Goal: Task Accomplishment & Management: Complete application form

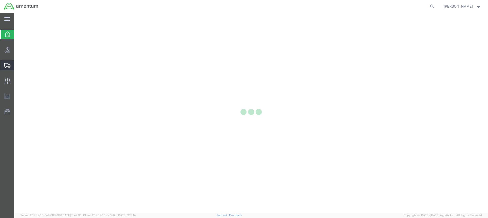
click at [6, 65] on icon at bounding box center [7, 65] width 6 height 5
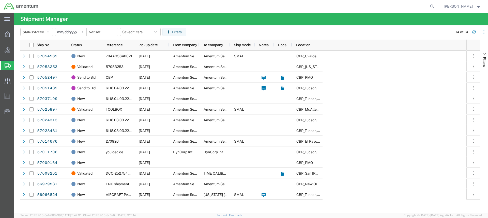
click at [7, 64] on icon at bounding box center [8, 65] width 6 height 5
click at [0, 0] on span "Create from Template" at bounding box center [0, 0] width 0 height 0
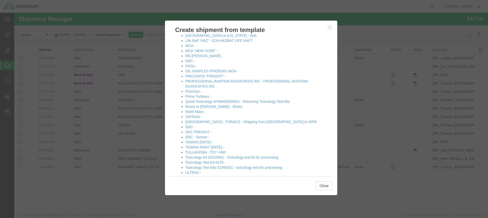
scroll to position [294, 0]
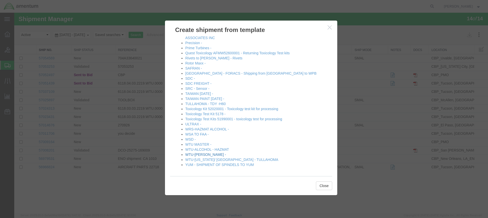
click at [202, 154] on link "WTU-[PERSON_NAME] -" at bounding box center [205, 155] width 41 height 4
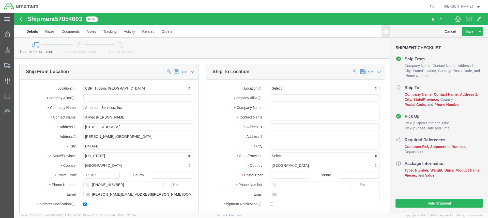
select select "49949"
select select
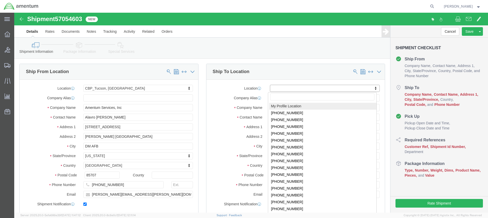
type input "c"
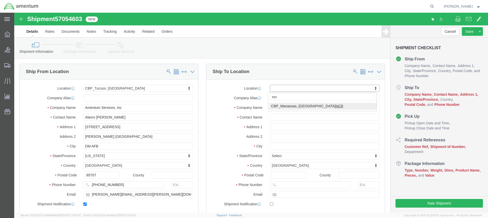
type input "ncr"
select select "49925"
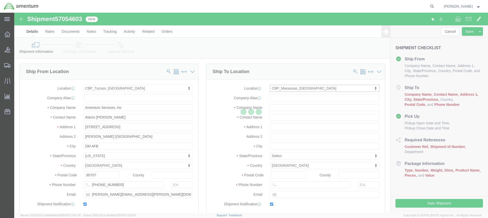
type input "Amentum Services, Inc"
type input "[PERSON_NAME]"
type input "[STREET_ADDRESS]"
type input "Manassas"
type input "20110"
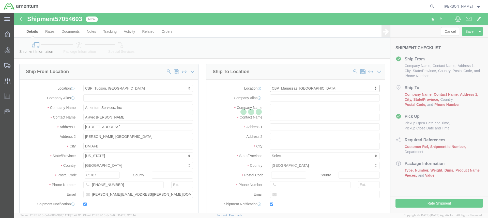
type input "[PHONE_NUMBER]"
type input "236"
type input "[PERSON_NAME][EMAIL_ADDRESS][PERSON_NAME][DOMAIN_NAME]"
checkbox input "true"
select select "VA"
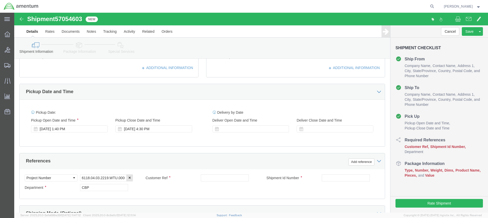
scroll to position [178, 0]
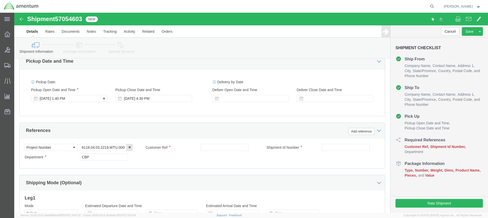
click div "[DATE] 1:40 PM"
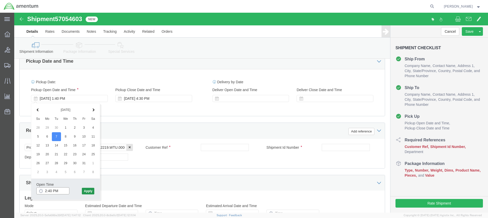
type input "2:40 PM"
click button "Apply"
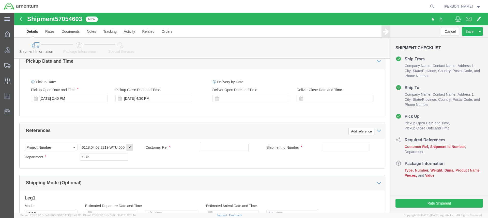
click input "text"
type input "parts"
click input "text"
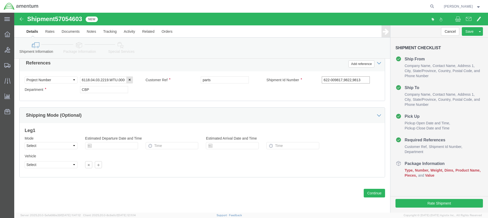
scroll to position [246, 0]
type input "622-009817,9822,9813"
click button "Continue"
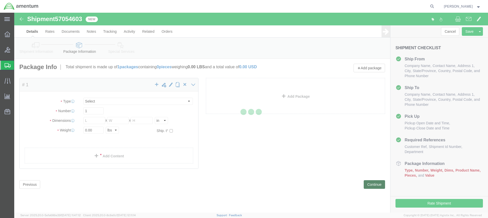
select select "CBOX"
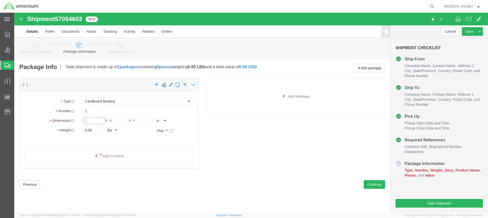
click input "text"
type input "15"
type input "13"
type input "5"
type input "3.0"
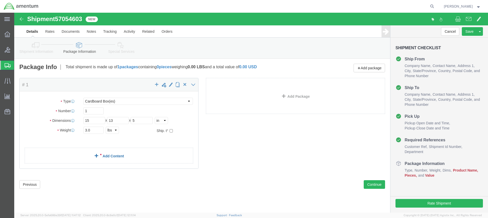
click link "Add Content"
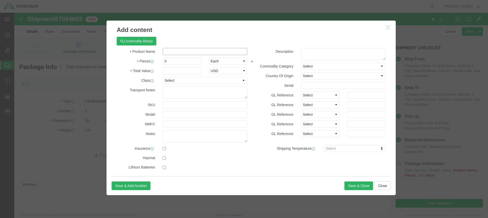
click input "text"
type input "ac parts"
click input "0"
type input "3"
click input "text"
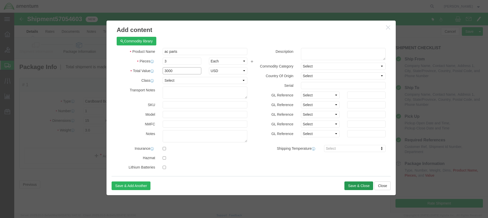
type input "3000"
click button "Save & Close"
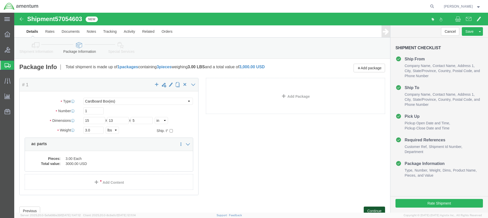
click button "Continue"
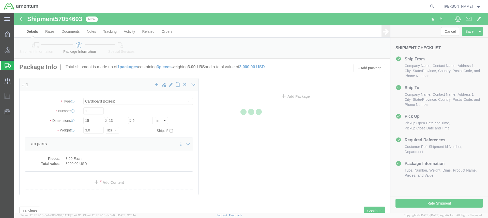
select select
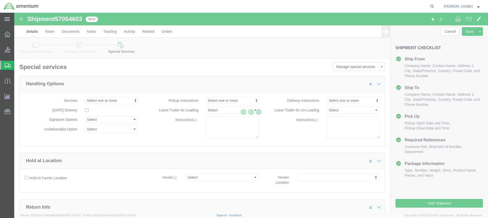
select select "DEPARTMENT"
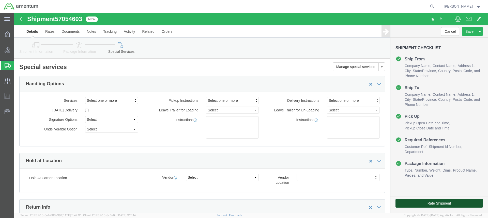
click button "Rate Shipment"
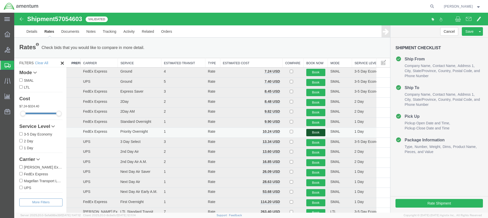
click at [312, 132] on button "Book" at bounding box center [315, 132] width 19 height 7
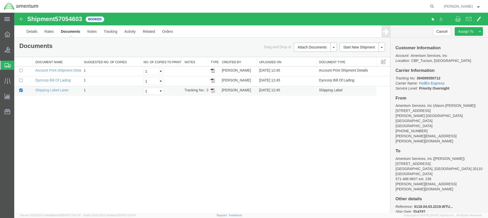
click at [213, 89] on img at bounding box center [213, 90] width 4 height 4
click at [212, 80] on img at bounding box center [213, 81] width 4 height 4
click at [0, 0] on span "Create from Template" at bounding box center [0, 0] width 0 height 0
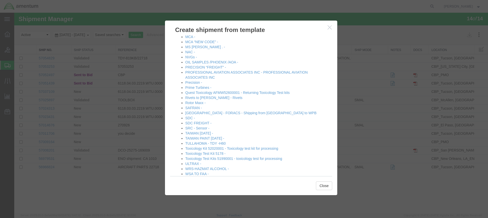
scroll to position [294, 0]
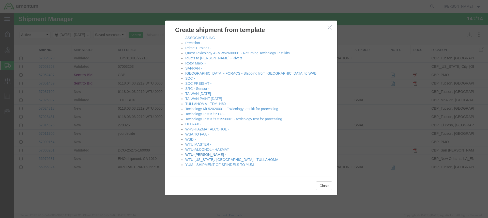
click at [200, 154] on link "WTU-[PERSON_NAME] -" at bounding box center [205, 155] width 41 height 4
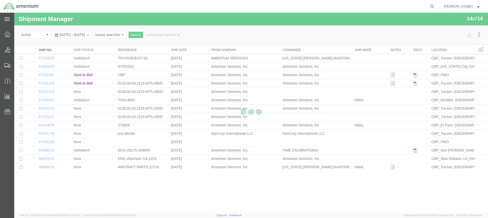
select select "49949"
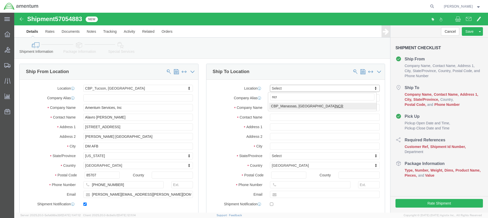
type input "ncr"
select select "49925"
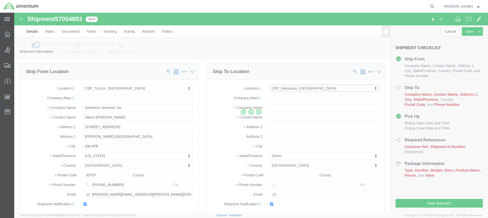
type input "Amentum Services, Inc"
type input "[PERSON_NAME]"
type input "[STREET_ADDRESS]"
type input "Manassas"
type input "20110"
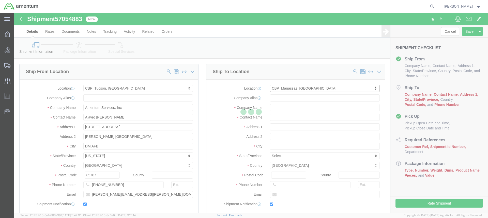
type input "[PHONE_NUMBER]"
type input "236"
type input "[PERSON_NAME][EMAIL_ADDRESS][PERSON_NAME][DOMAIN_NAME]"
checkbox input "true"
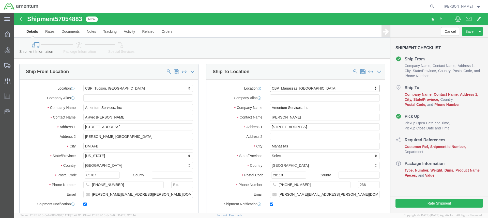
select select "VA"
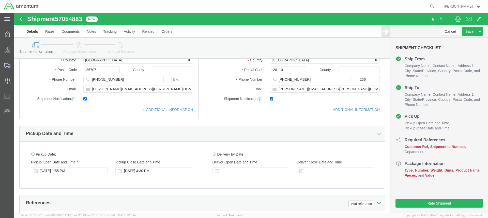
scroll to position [102, 0]
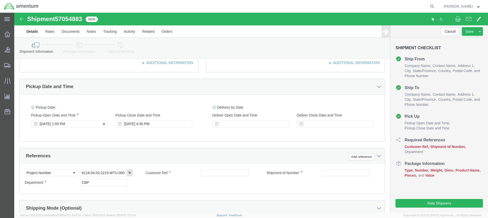
click div "[DATE] 1:55 PM"
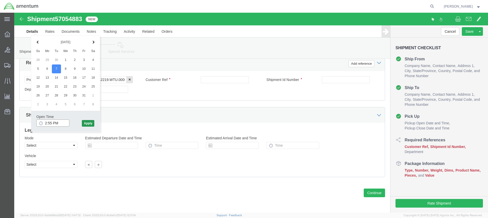
type input "2:55 PM"
click button "Apply"
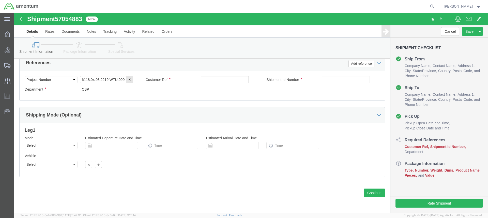
click input "text"
type input "cushon"
click input "text"
type input "622-009819"
click button "Continue"
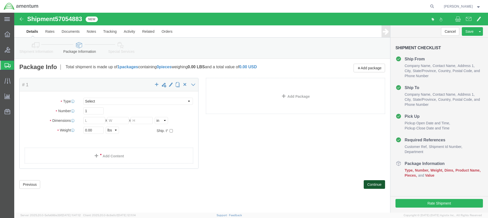
select select "CBOX"
click input "text"
type input "20"
type input "18"
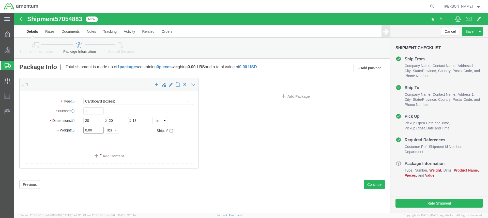
click input "0.00"
type input "0"
type input "22.00"
click link "Add Content"
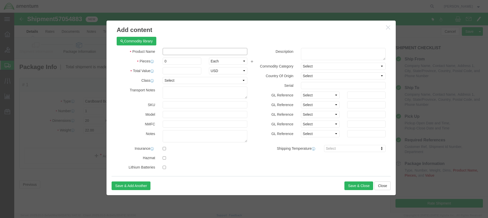
click input "text"
type input "cushon"
click input "0"
type input "2"
click input "text"
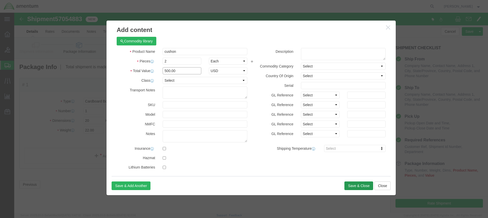
type input "500.00"
click button "Save & Close"
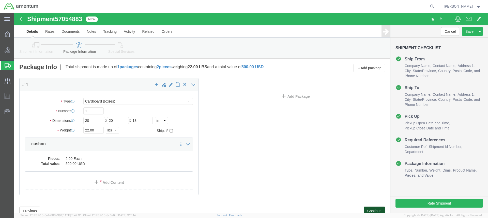
click button "Continue"
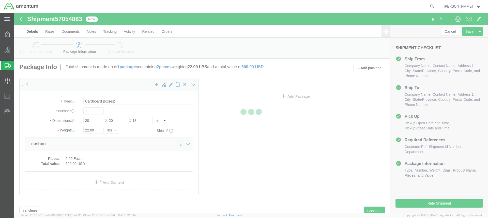
select select
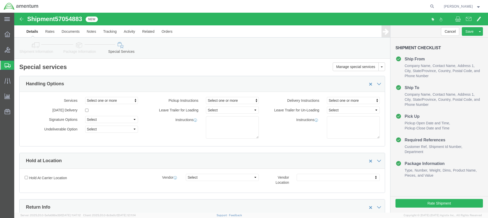
select select "DEPARTMENT"
click button "Rate Shipment"
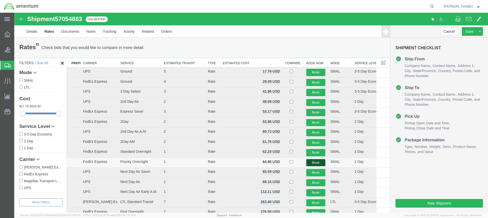
click at [316, 163] on button "Book" at bounding box center [315, 162] width 19 height 7
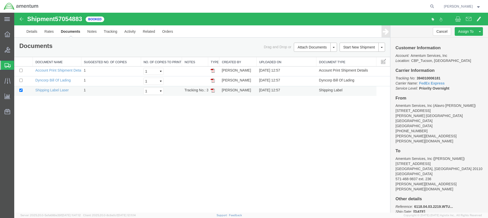
click at [213, 90] on img at bounding box center [213, 90] width 4 height 4
drag, startPoint x: 212, startPoint y: 80, endPoint x: 366, endPoint y: 88, distance: 153.7
click at [212, 80] on img at bounding box center [213, 81] width 4 height 4
